Goal: Transaction & Acquisition: Download file/media

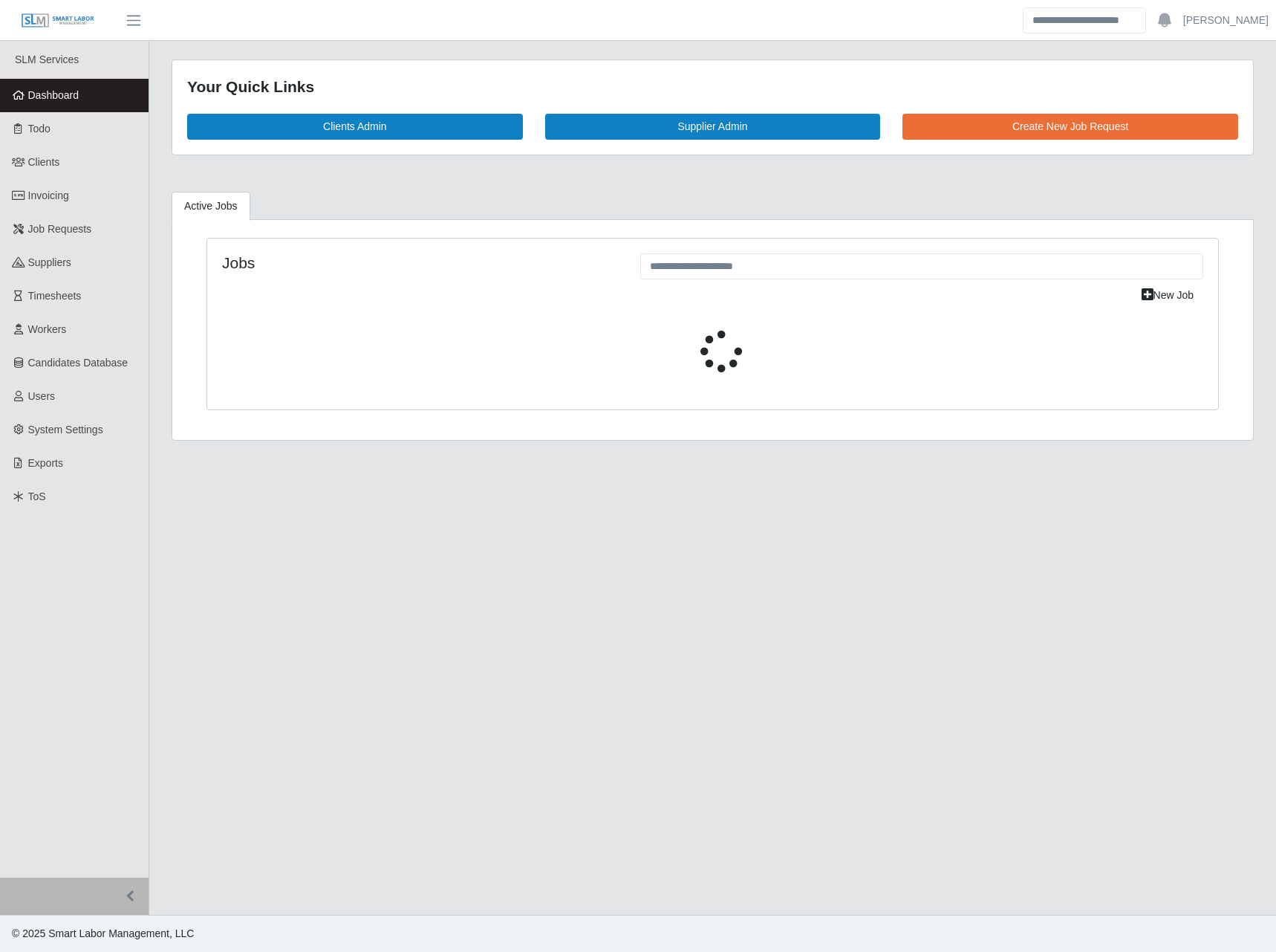
select select "****"
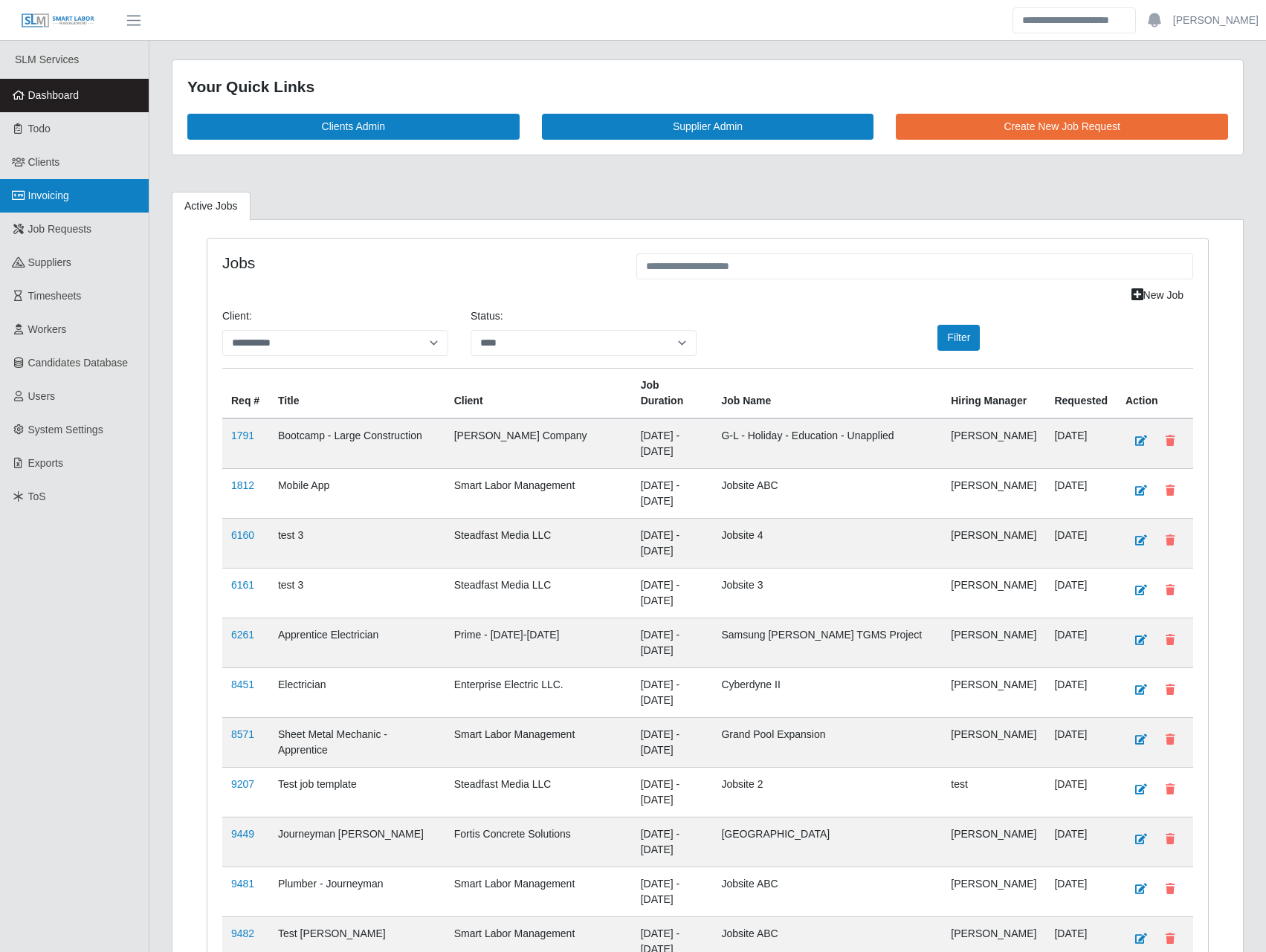
click at [71, 197] on link "Invoicing" at bounding box center [74, 195] width 148 height 33
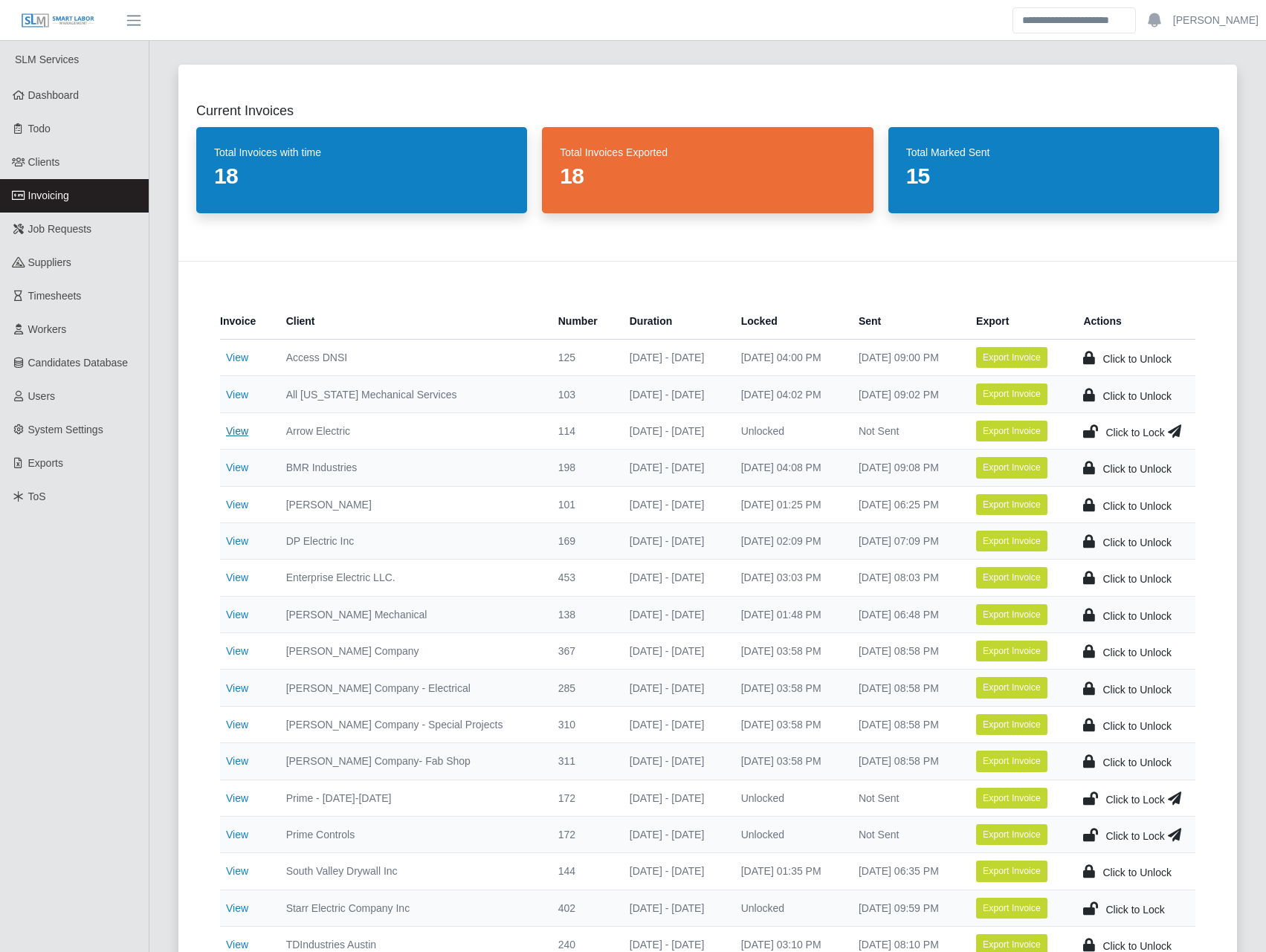
click at [235, 426] on link "View" at bounding box center [237, 430] width 22 height 12
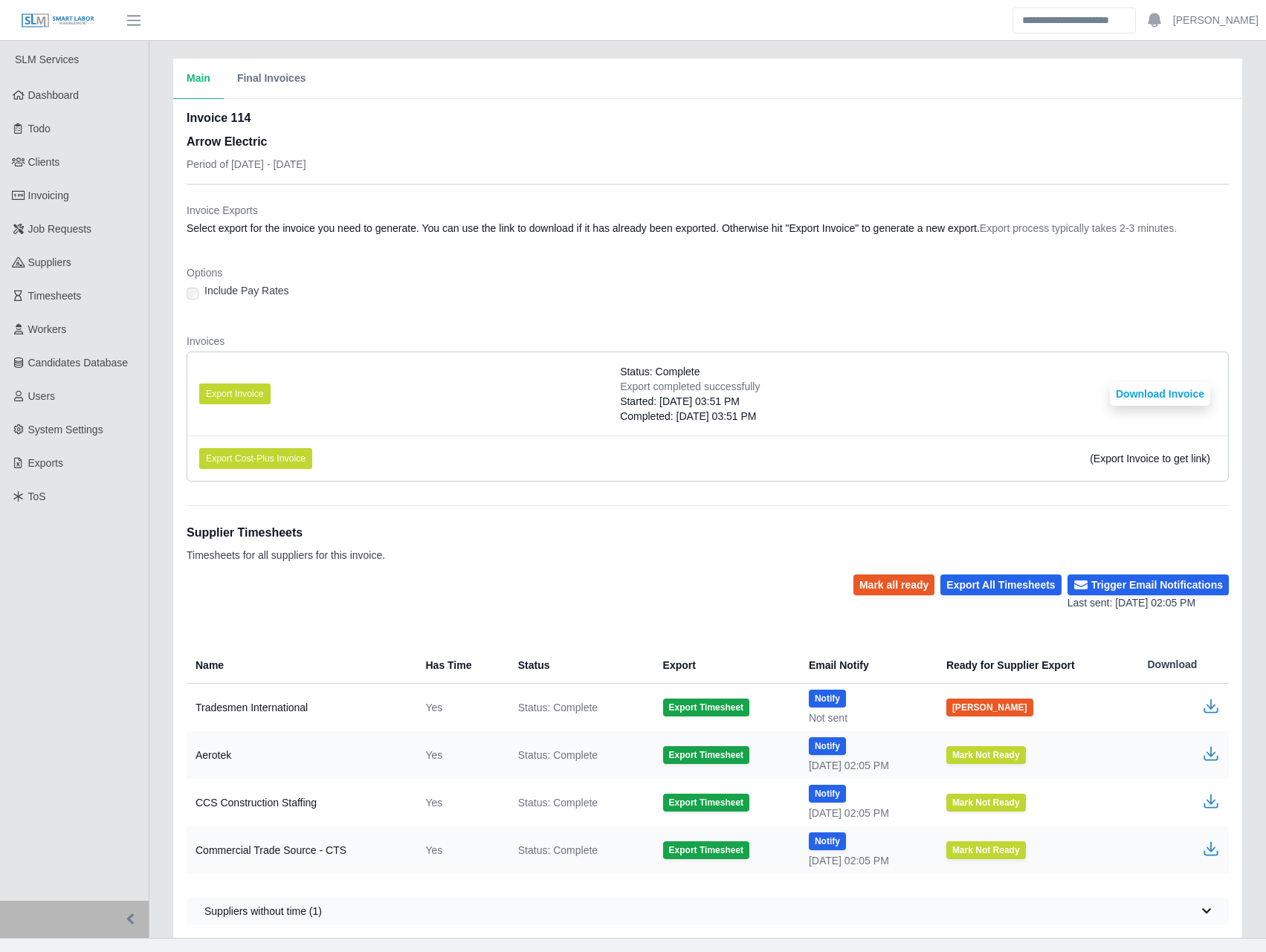
click at [385, 313] on dl "Invoice Exports Select export for the invoice you need to generate. You can use…" at bounding box center [708, 348] width 1042 height 290
click at [238, 391] on button "Export Invoice" at bounding box center [235, 394] width 71 height 21
click at [442, 313] on dl "Invoice Exports Select export for the invoice you need to generate. You can use…" at bounding box center [708, 348] width 1042 height 290
click at [1141, 392] on button "Download Invoice" at bounding box center [1160, 394] width 100 height 24
